Goal: Navigation & Orientation: Find specific page/section

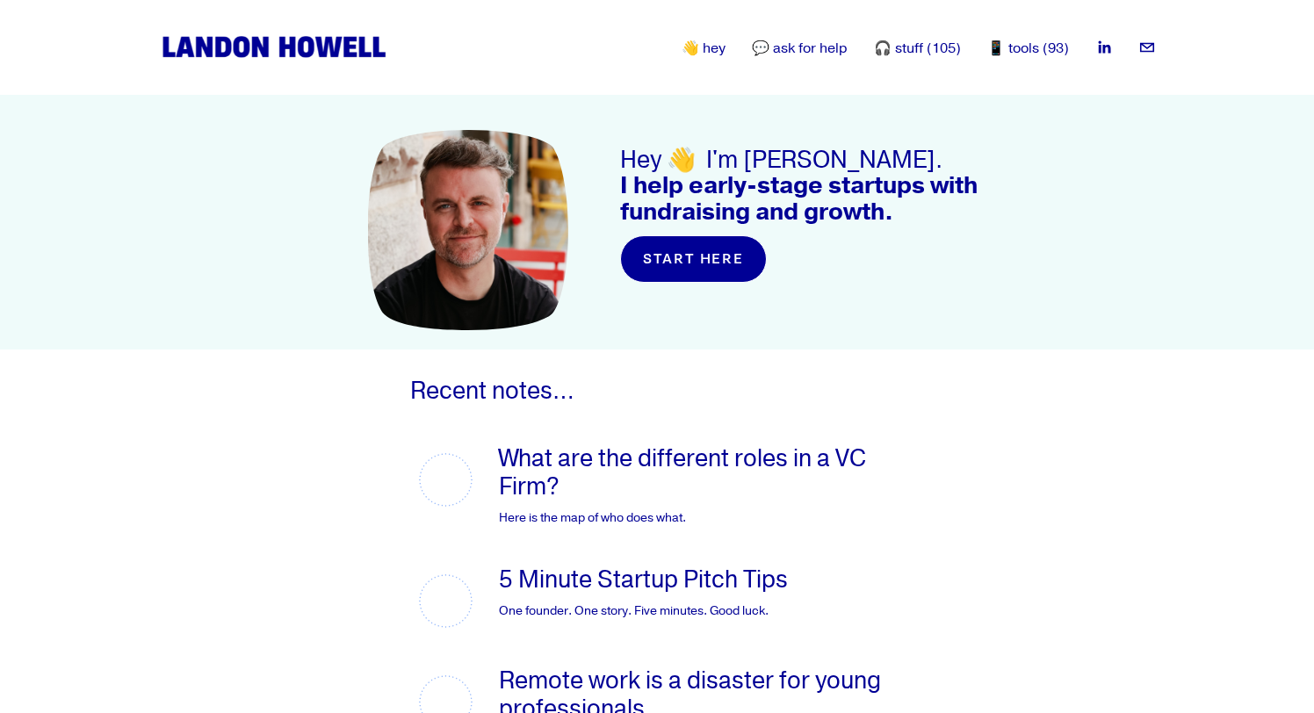
click at [717, 50] on link "👋 hey" at bounding box center [704, 48] width 44 height 21
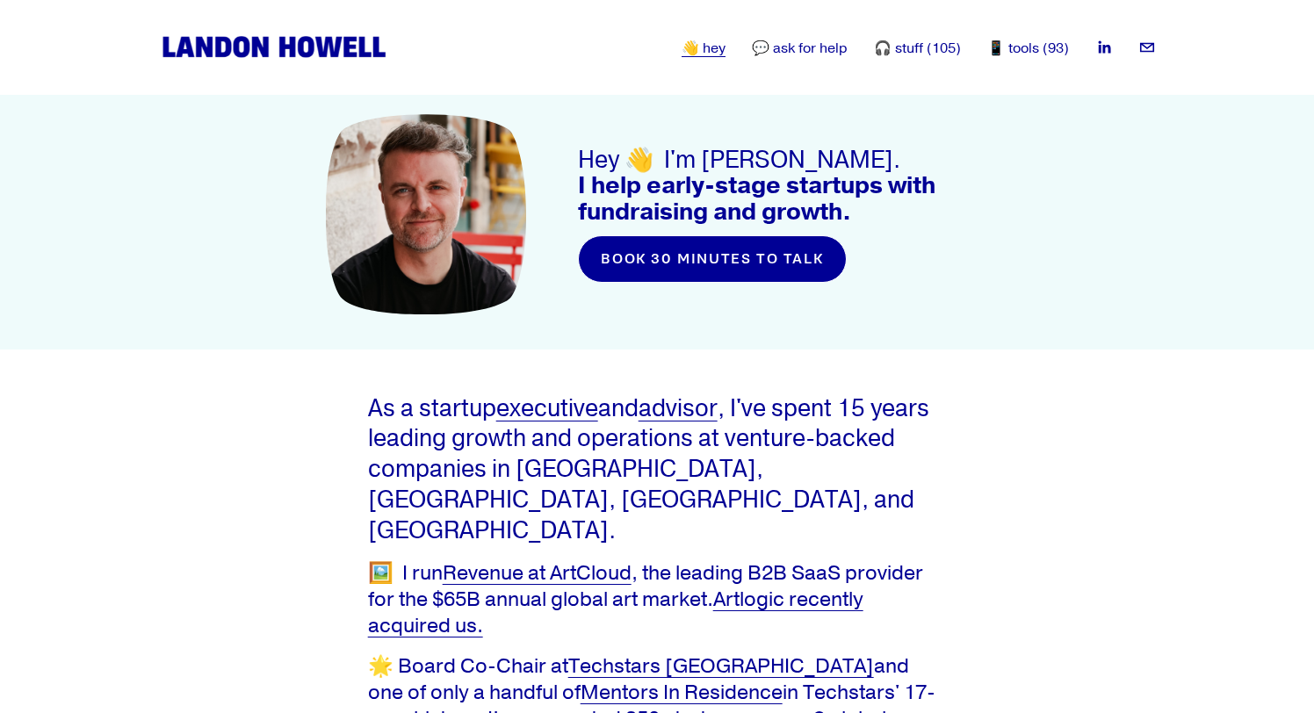
click at [717, 259] on link "book 30 minutes to talk" at bounding box center [712, 258] width 269 height 47
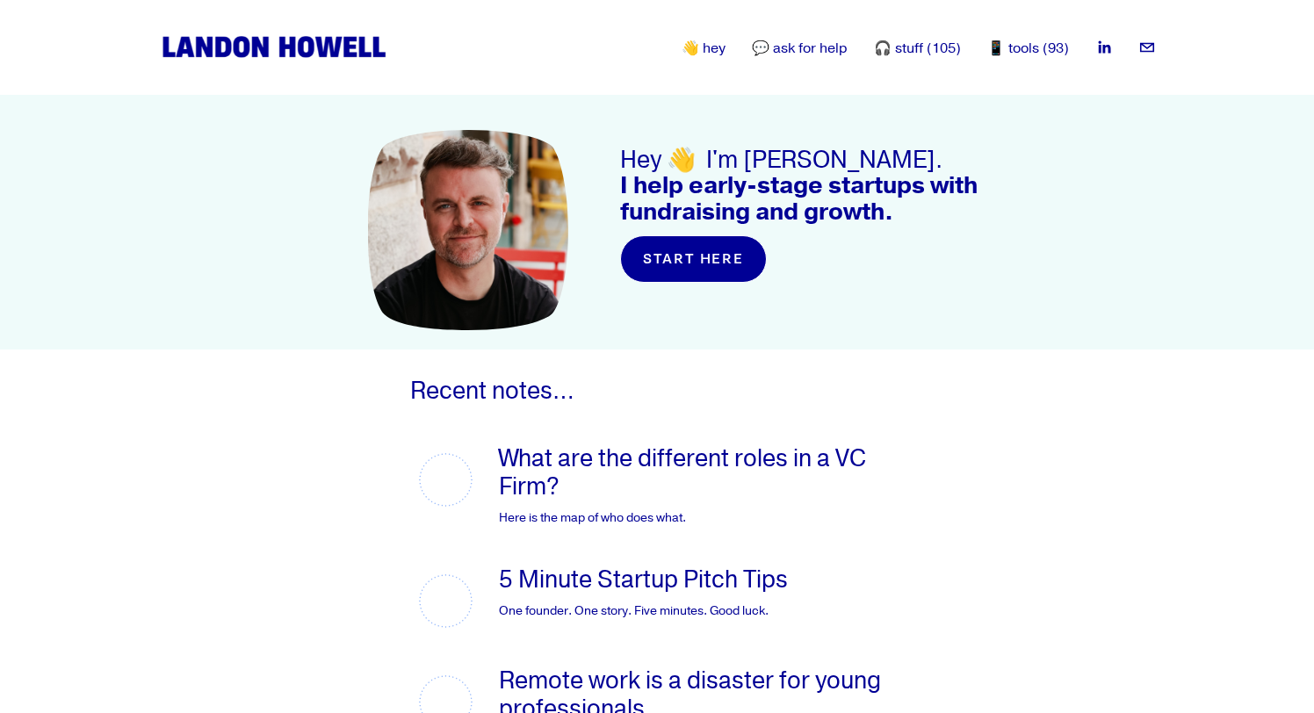
scroll to position [5, 0]
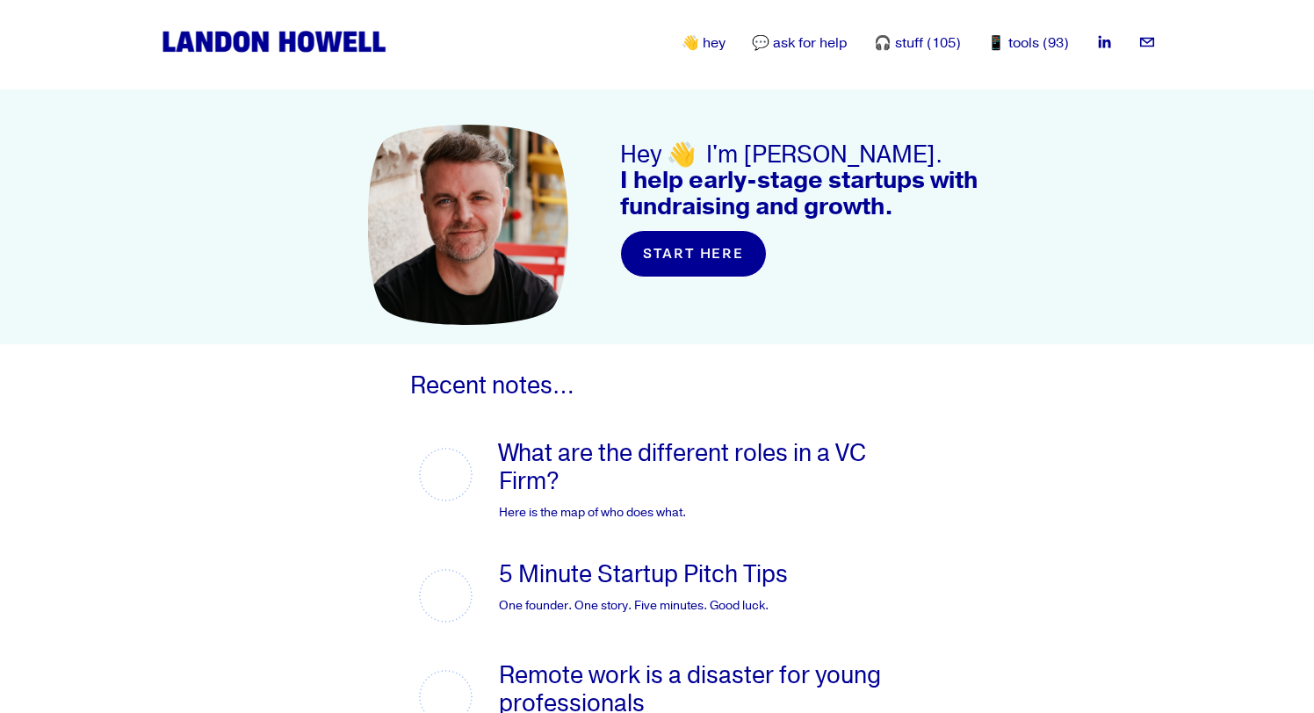
click at [622, 461] on link "What are the different roles in a VC Firm?" at bounding box center [682, 467] width 367 height 58
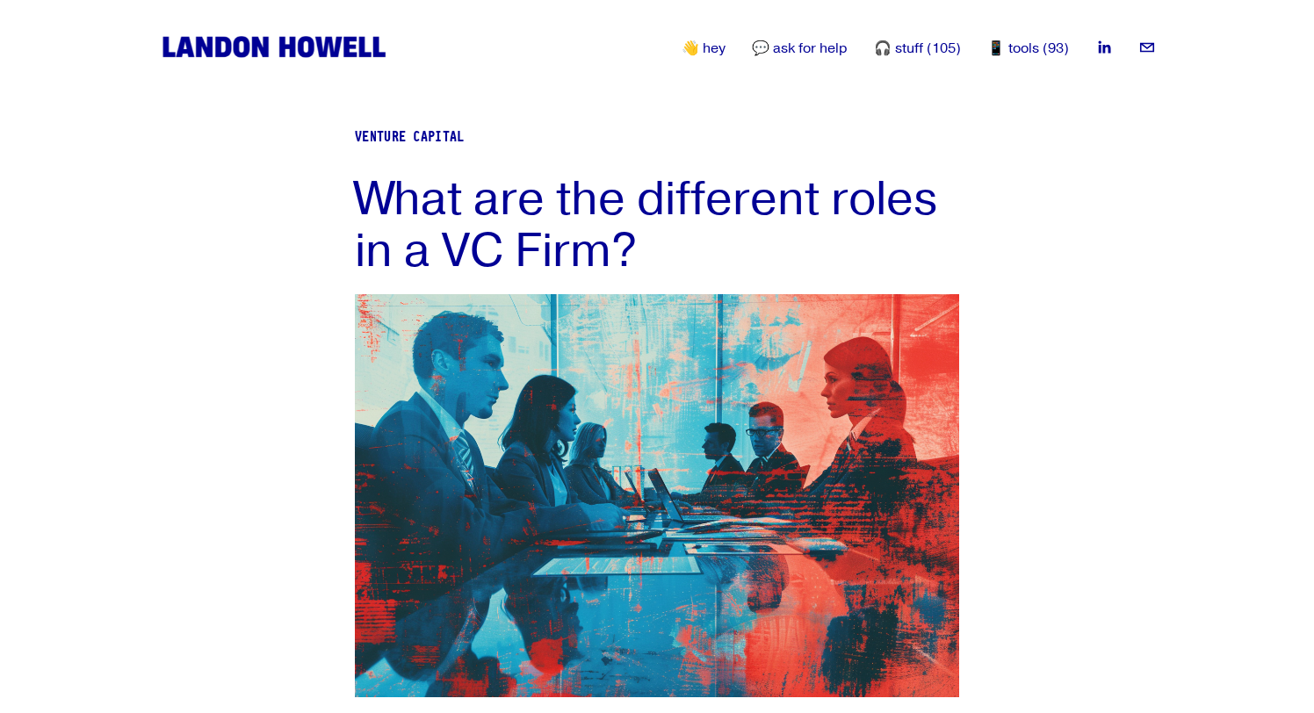
click at [275, 47] on img at bounding box center [274, 47] width 232 height 29
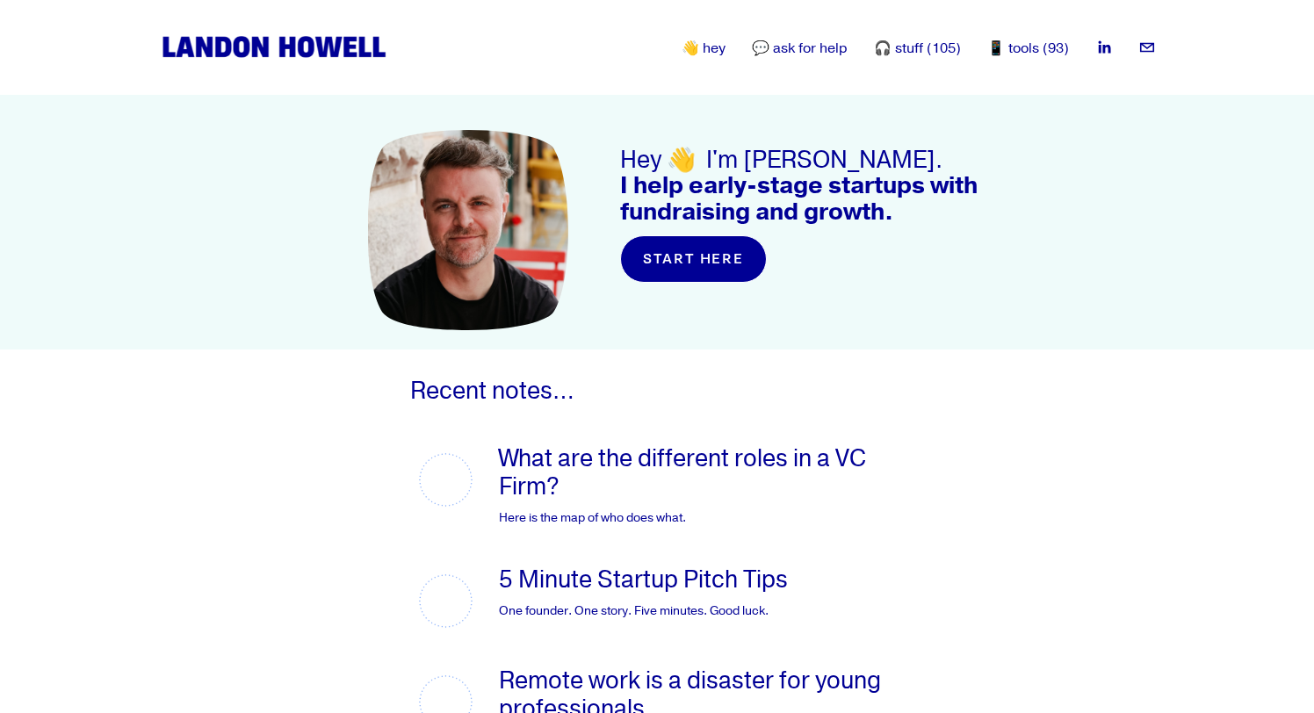
click at [698, 45] on link "👋 hey" at bounding box center [704, 48] width 44 height 21
